Goal: Information Seeking & Learning: Learn about a topic

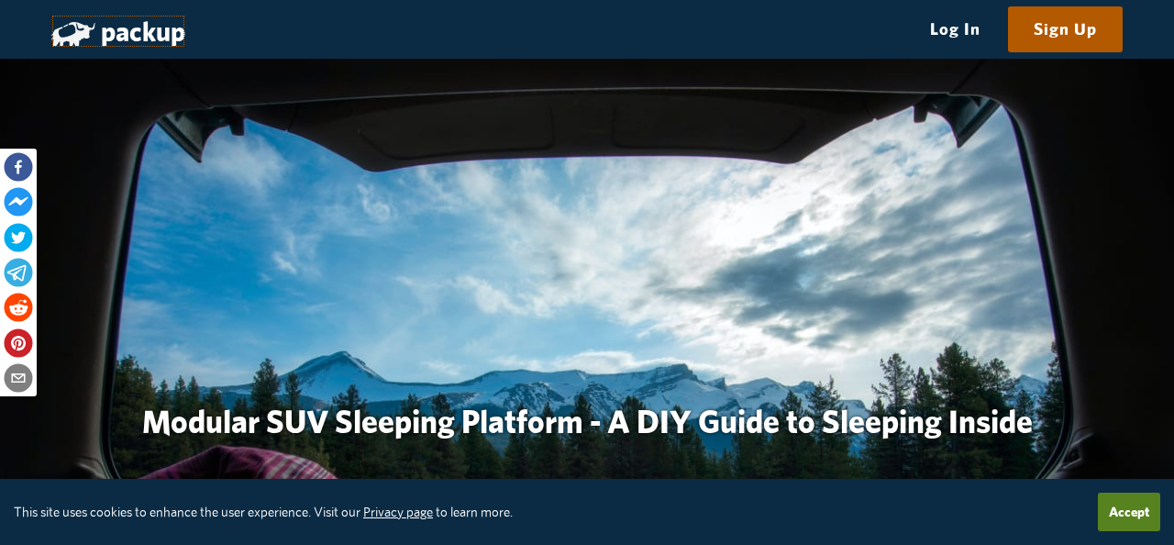
click at [144, 34] on link "packup" at bounding box center [118, 31] width 134 height 33
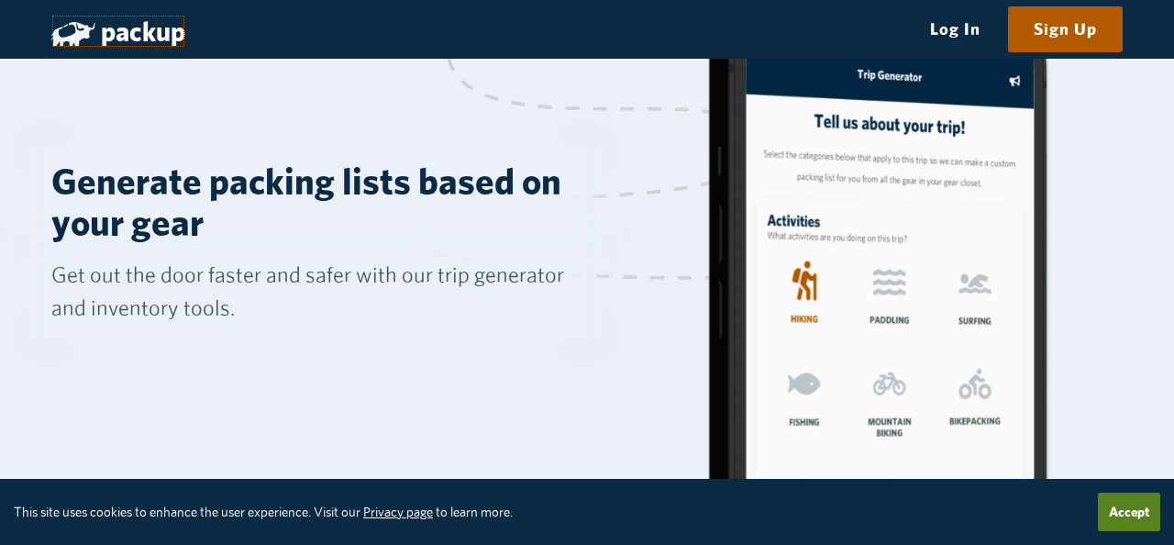
scroll to position [1118, 0]
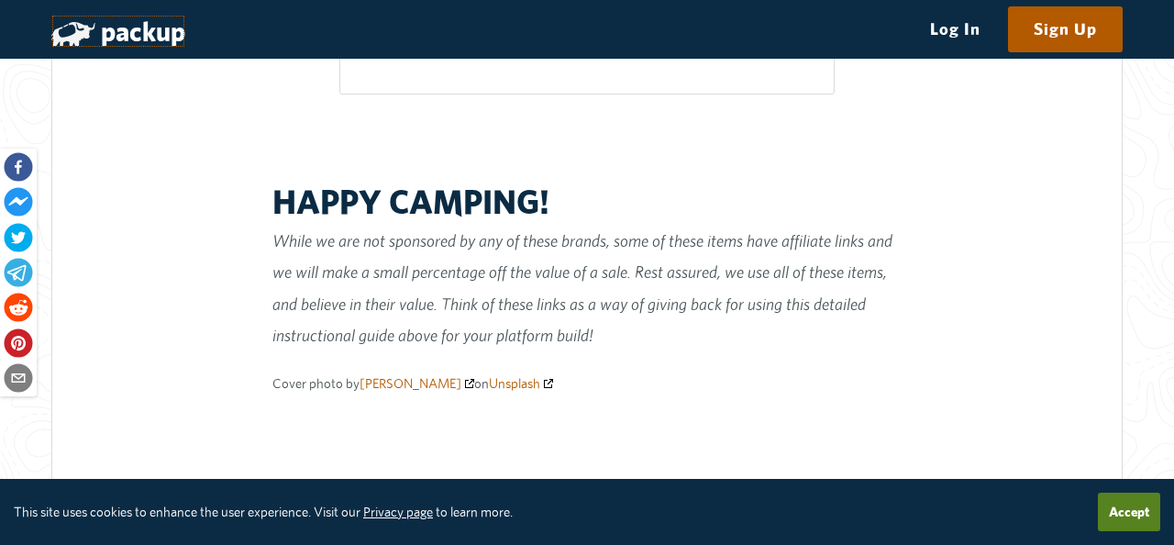
scroll to position [15573, 0]
